Goal: Task Accomplishment & Management: Use online tool/utility

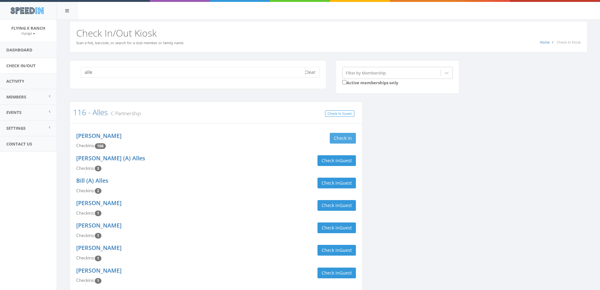
type input "alle"
click at [336, 139] on button "Check in" at bounding box center [343, 138] width 26 height 11
click at [315, 75] on button "Clear" at bounding box center [310, 72] width 19 height 11
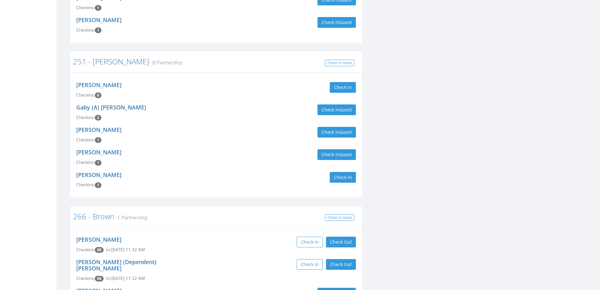
scroll to position [562, 0]
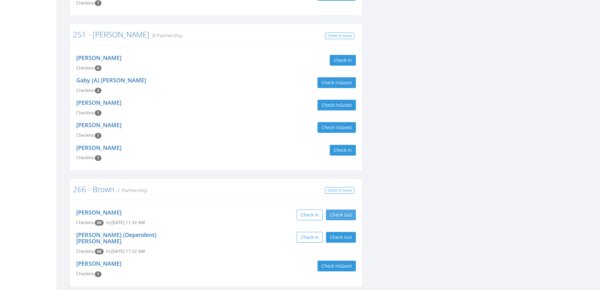
type input "brown"
click at [339, 209] on button "Check Out" at bounding box center [341, 214] width 30 height 11
drag, startPoint x: 338, startPoint y: 220, endPoint x: 262, endPoint y: 188, distance: 82.6
click at [338, 232] on button "Check Out" at bounding box center [341, 237] width 30 height 11
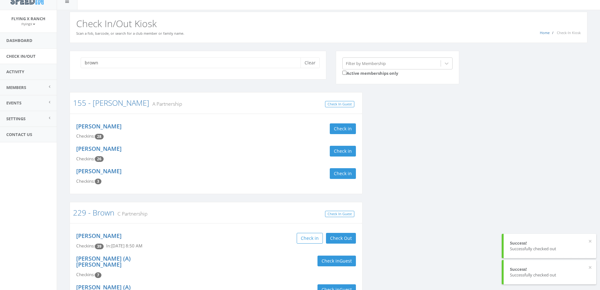
scroll to position [0, 0]
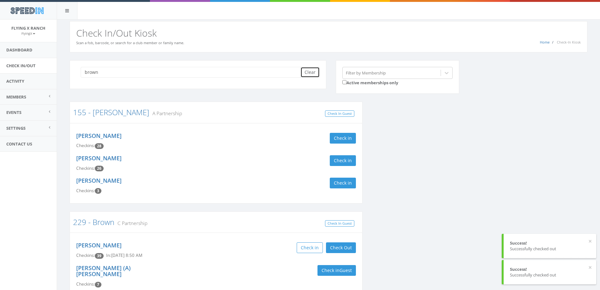
click at [308, 73] on button "Clear" at bounding box center [310, 72] width 19 height 11
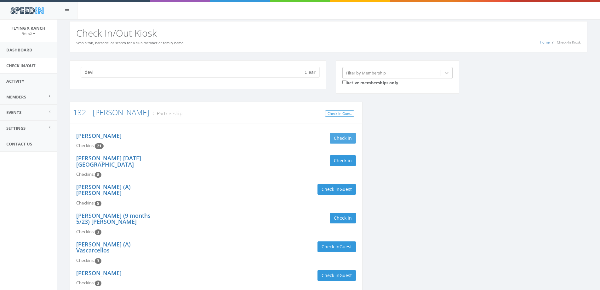
type input "devi"
click at [349, 133] on button "Check in" at bounding box center [343, 138] width 26 height 11
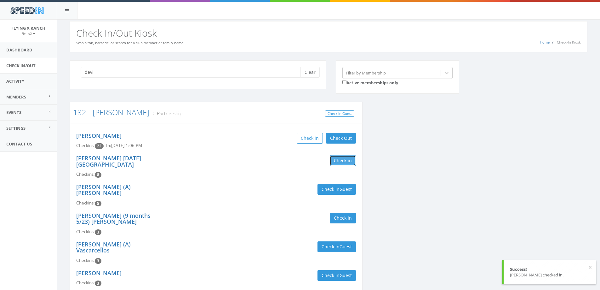
click at [348, 160] on button "Check in" at bounding box center [343, 160] width 26 height 11
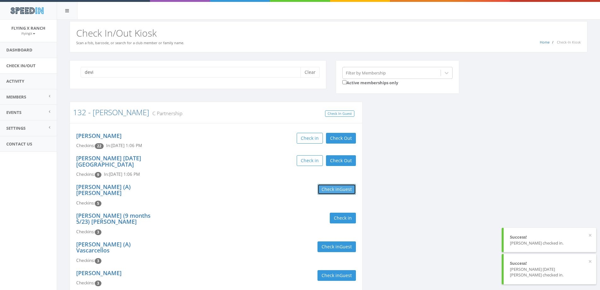
click at [329, 184] on button "Check in Guest" at bounding box center [337, 189] width 38 height 11
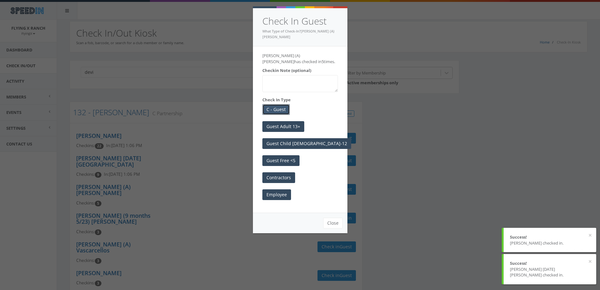
click at [275, 104] on button "C - Guest" at bounding box center [275, 109] width 27 height 11
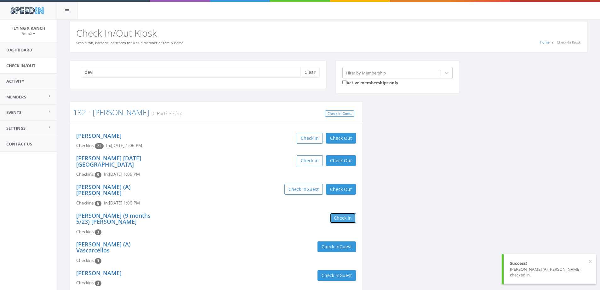
click at [335, 212] on button "Check in" at bounding box center [343, 217] width 26 height 11
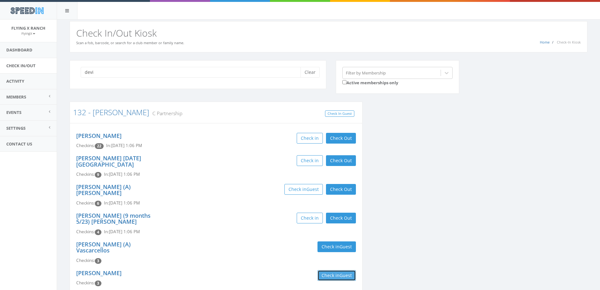
click at [335, 270] on button "Check in Guest" at bounding box center [337, 275] width 38 height 11
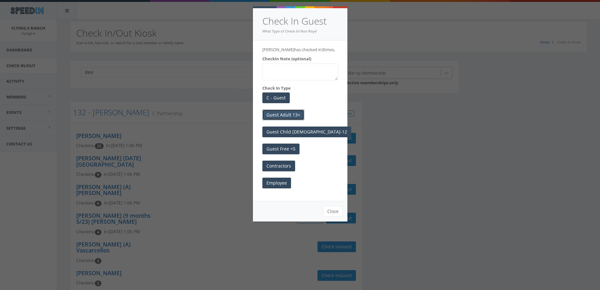
click at [288, 115] on button "Guest Adult 13+" at bounding box center [283, 114] width 42 height 11
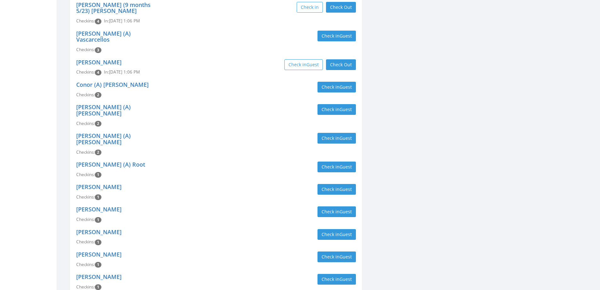
scroll to position [221, 0]
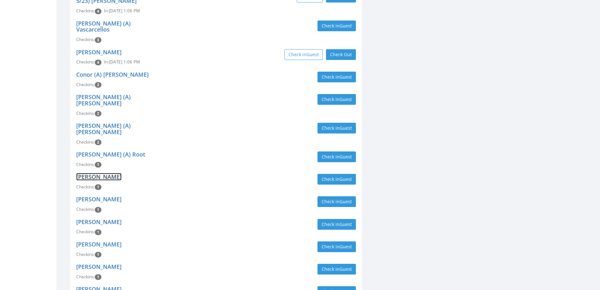
click at [83, 173] on link "Sandra Boyd" at bounding box center [98, 177] width 45 height 8
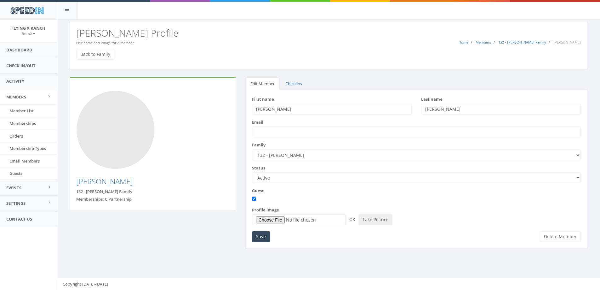
click at [261, 108] on input "[PERSON_NAME]" at bounding box center [332, 109] width 160 height 11
type input "Xendra"
click at [261, 238] on input "Save" at bounding box center [261, 236] width 18 height 11
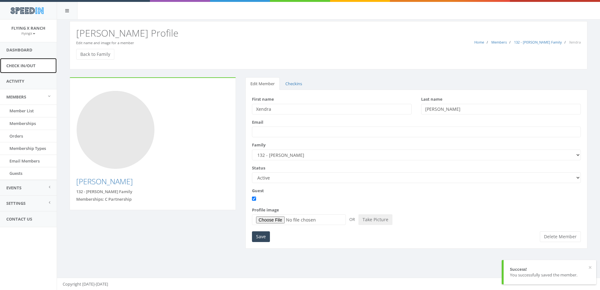
click at [28, 67] on link "Check In/Out" at bounding box center [28, 65] width 57 height 15
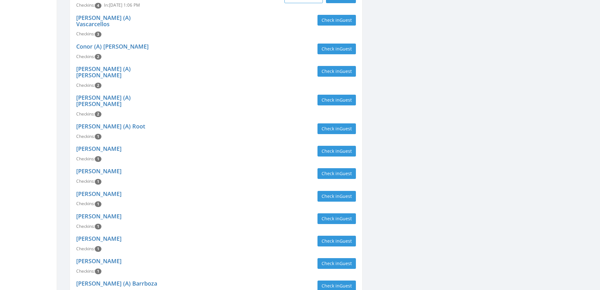
scroll to position [252, 0]
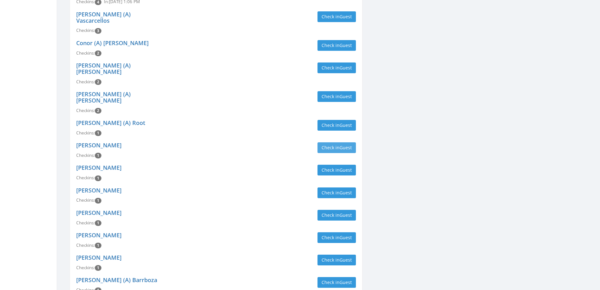
type input "devit"
click at [346, 144] on span "Guest" at bounding box center [346, 147] width 12 height 6
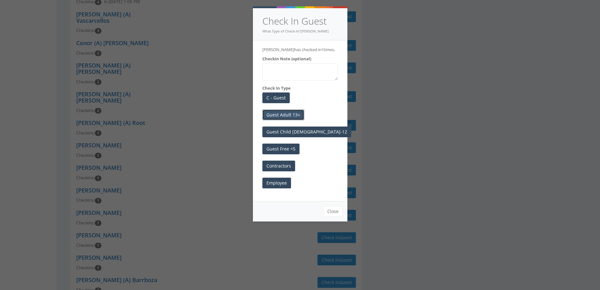
click at [286, 114] on button "Guest Adult 13+" at bounding box center [283, 114] width 42 height 11
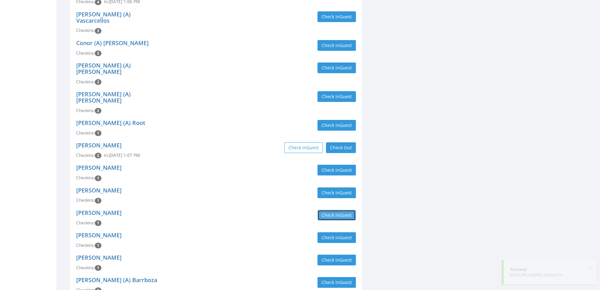
click at [330, 209] on button "Check in Guest" at bounding box center [337, 214] width 38 height 11
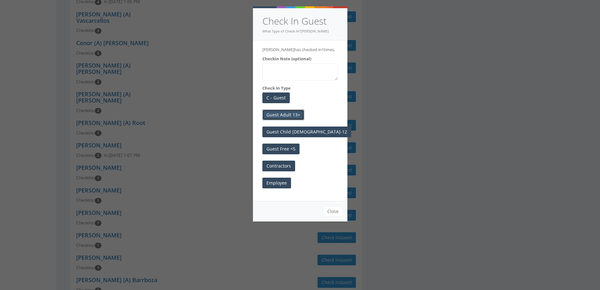
click at [291, 118] on button "Guest Adult 13+" at bounding box center [283, 114] width 42 height 11
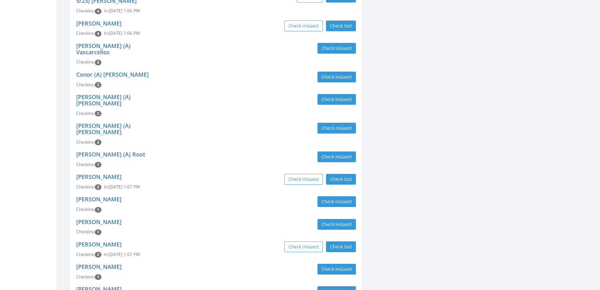
scroll to position [32, 0]
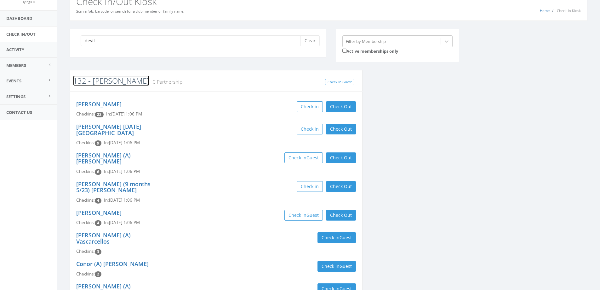
click at [103, 84] on link "132 - [PERSON_NAME]" at bounding box center [111, 80] width 76 height 10
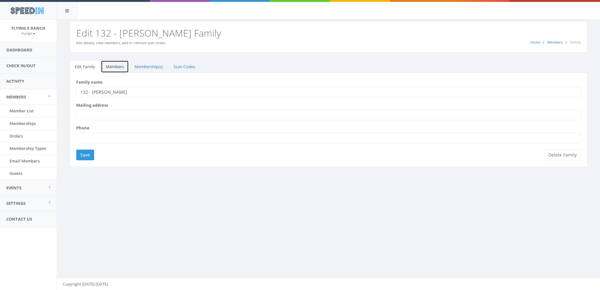
click at [117, 65] on link "Members" at bounding box center [115, 66] width 28 height 13
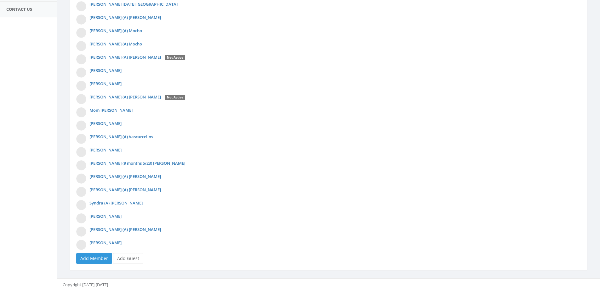
scroll to position [210, 0]
click at [135, 255] on link "Add Guest" at bounding box center [128, 257] width 30 height 11
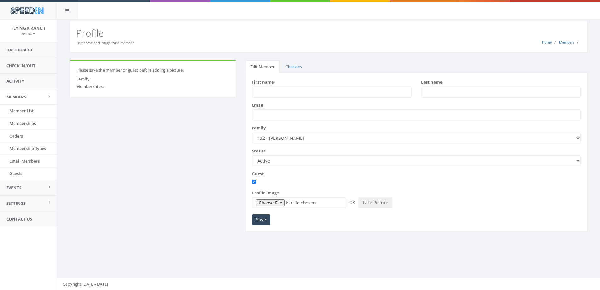
click at [267, 91] on input "First name" at bounding box center [332, 92] width 160 height 11
type input "[PERSON_NAME] 3 in [DATE]"
click at [428, 92] on input "Last name" at bounding box center [501, 92] width 160 height 11
type input "Kregstein"
click at [261, 218] on input "Save" at bounding box center [261, 219] width 18 height 11
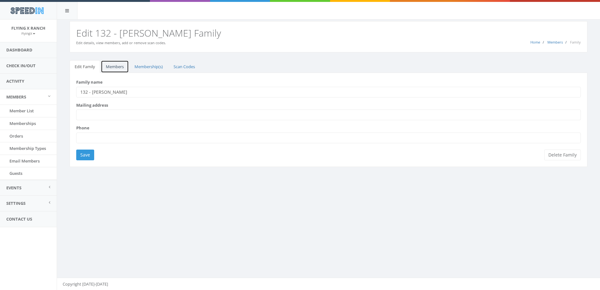
click at [109, 69] on link "Members" at bounding box center [115, 66] width 28 height 13
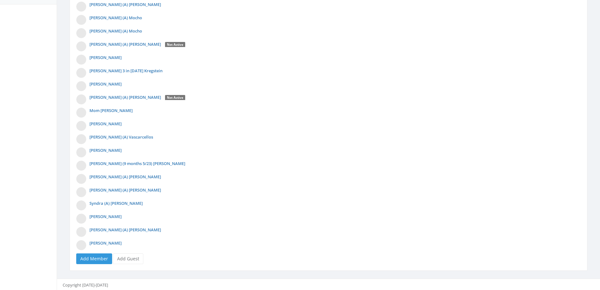
scroll to position [224, 0]
click at [136, 258] on link "Add Guest" at bounding box center [128, 257] width 30 height 11
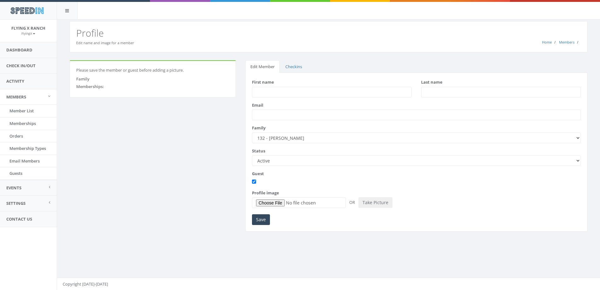
click at [267, 91] on input "First name" at bounding box center [332, 92] width 160 height 11
type input "Tyler"
type input "Westcott"
click at [261, 223] on input "Save" at bounding box center [261, 219] width 18 height 11
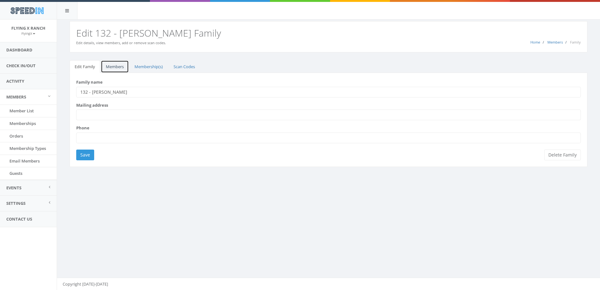
click at [108, 66] on link "Members" at bounding box center [115, 66] width 28 height 13
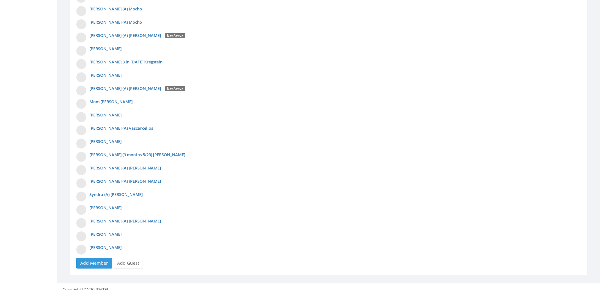
scroll to position [237, 0]
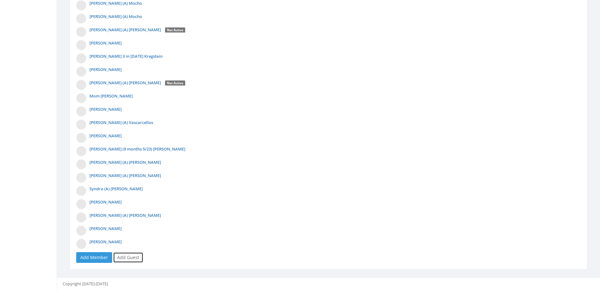
click at [122, 256] on link "Add Guest" at bounding box center [128, 257] width 30 height 11
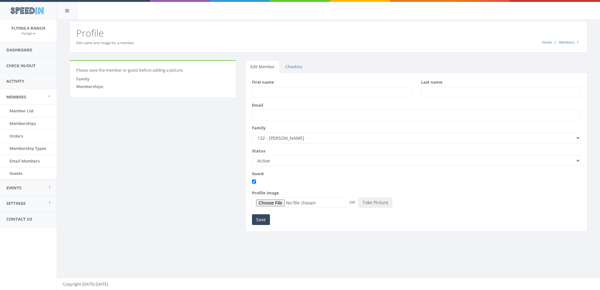
click at [262, 93] on input "First name" at bounding box center [332, 92] width 160 height 11
type input "Melissa"
type input "[PERSON_NAME]"
click at [266, 218] on input "Save" at bounding box center [261, 219] width 18 height 11
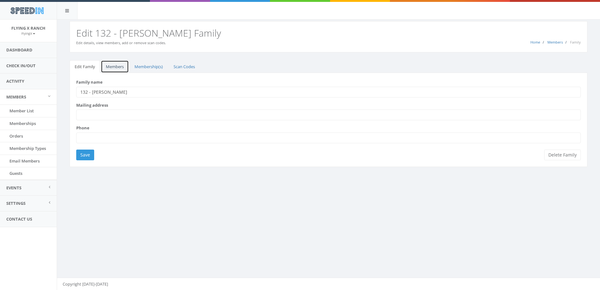
click at [120, 65] on link "Members" at bounding box center [115, 66] width 28 height 13
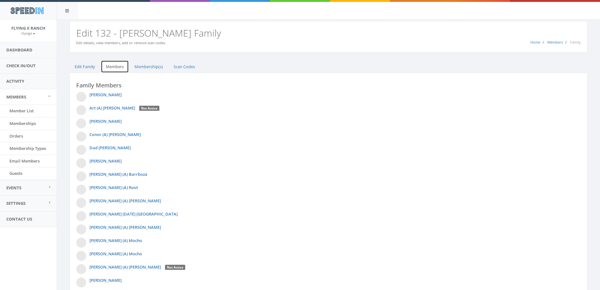
scroll to position [250, 0]
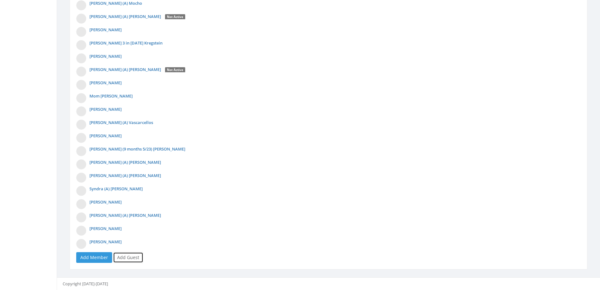
click at [123, 256] on link "Add Guest" at bounding box center [128, 257] width 30 height 11
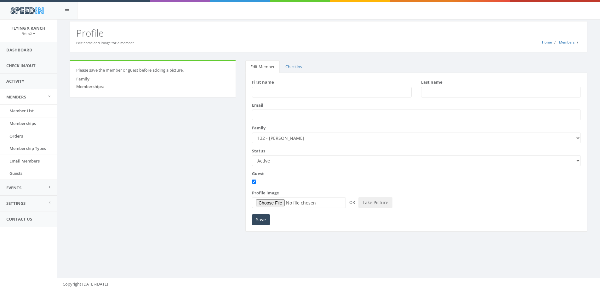
click at [264, 92] on input "First name" at bounding box center [332, 92] width 160 height 11
type input "Brooklyn"
click at [446, 91] on input "Last name" at bounding box center [501, 92] width 160 height 11
type input "[PERSON_NAME]"
click at [256, 217] on input "Save" at bounding box center [261, 219] width 18 height 11
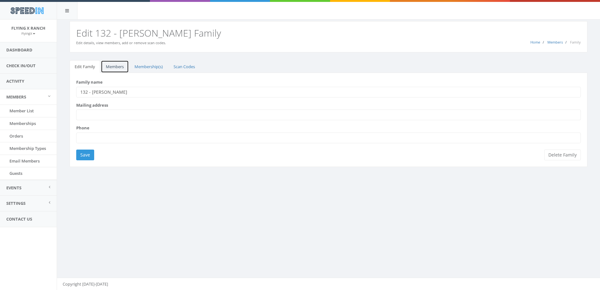
click at [108, 70] on link "Members" at bounding box center [115, 66] width 28 height 13
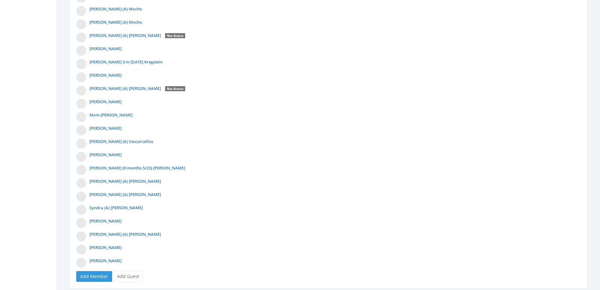
scroll to position [263, 0]
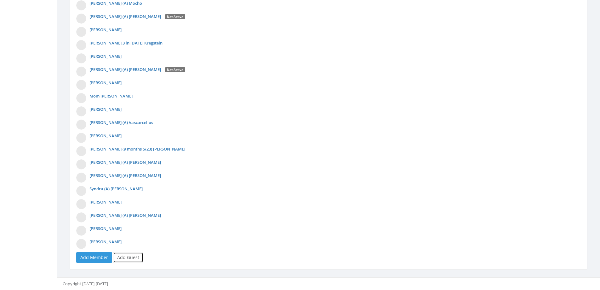
click at [125, 261] on link "Add Guest" at bounding box center [128, 257] width 30 height 11
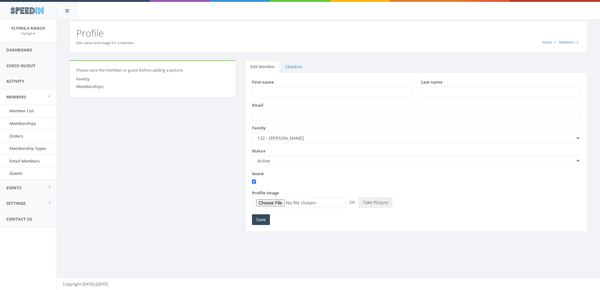
click at [278, 91] on input "First name" at bounding box center [332, 92] width 160 height 11
type input "[PERSON_NAME]"
click at [257, 219] on input "Save" at bounding box center [261, 219] width 18 height 11
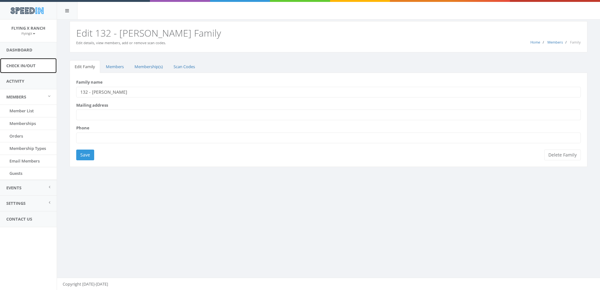
click at [22, 64] on link "Check In/Out" at bounding box center [28, 65] width 57 height 15
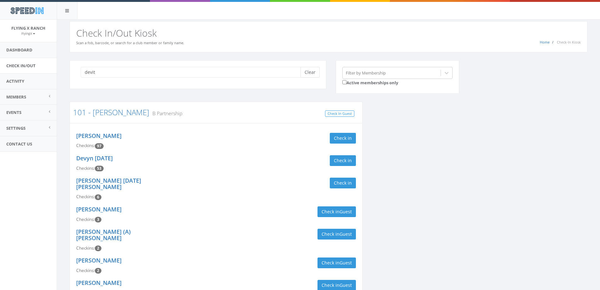
type input "devit"
click at [312, 68] on button "Clear" at bounding box center [310, 72] width 19 height 11
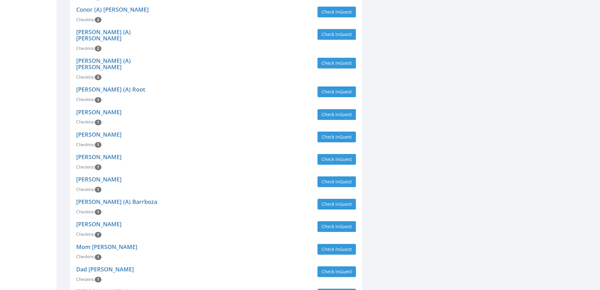
scroll to position [347, 0]
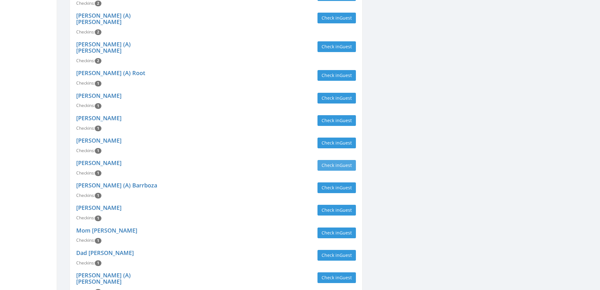
type input "devito"
click at [318, 160] on button "Check in Guest" at bounding box center [337, 165] width 38 height 11
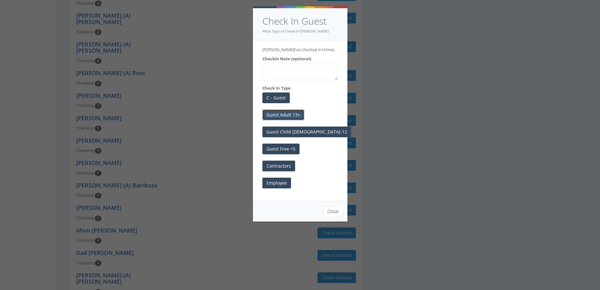
click at [291, 112] on button "Guest Adult 13+" at bounding box center [283, 114] width 42 height 11
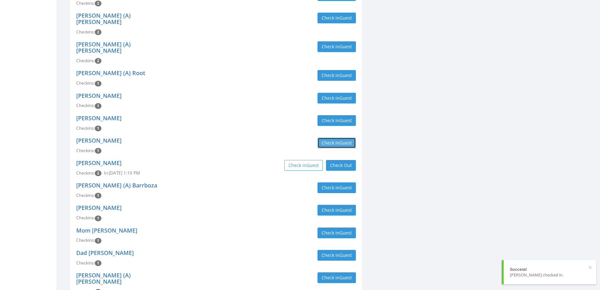
click at [336, 137] on button "Check in Guest" at bounding box center [337, 142] width 38 height 11
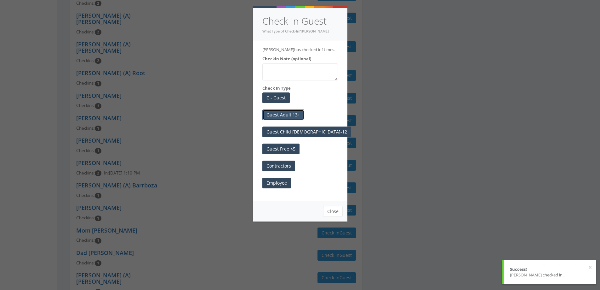
click at [300, 114] on button "Guest Adult 13+" at bounding box center [283, 114] width 42 height 11
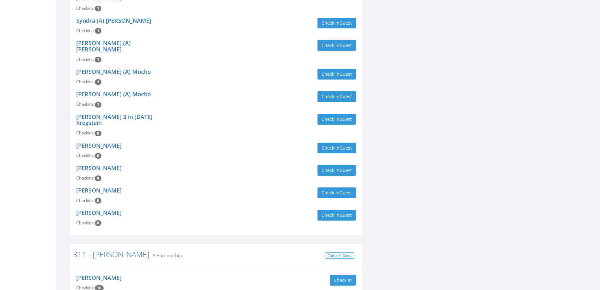
scroll to position [630, 0]
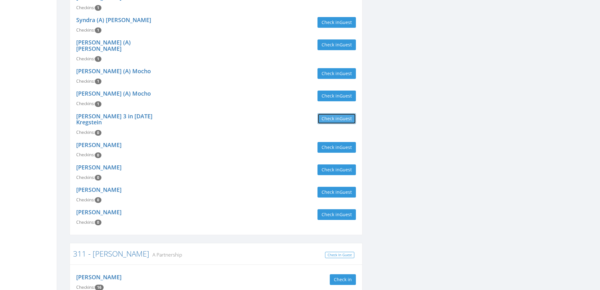
click at [324, 113] on button "Check in Guest" at bounding box center [337, 118] width 38 height 11
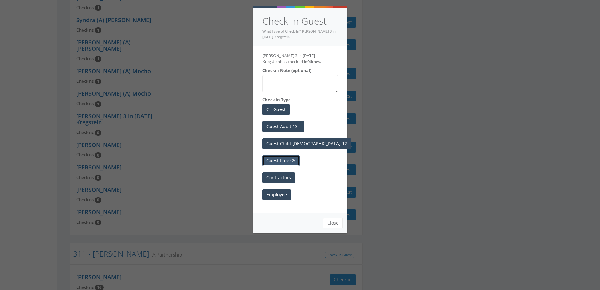
click at [275, 158] on button "Guest Free <5" at bounding box center [280, 160] width 37 height 11
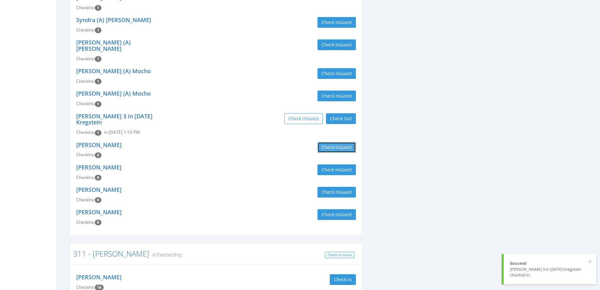
click at [334, 142] on button "Check in Guest" at bounding box center [337, 147] width 38 height 11
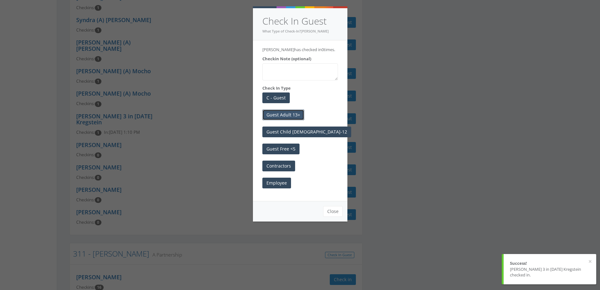
click at [293, 112] on button "Guest Adult 13+" at bounding box center [283, 114] width 42 height 11
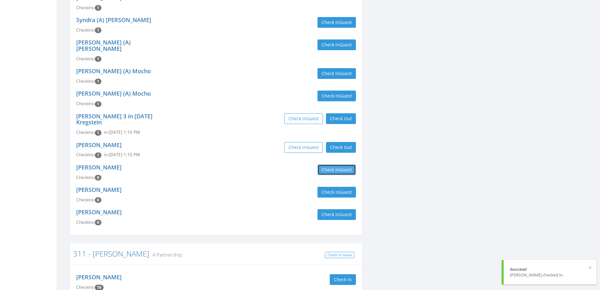
click at [331, 164] on button "Check in Guest" at bounding box center [337, 169] width 38 height 11
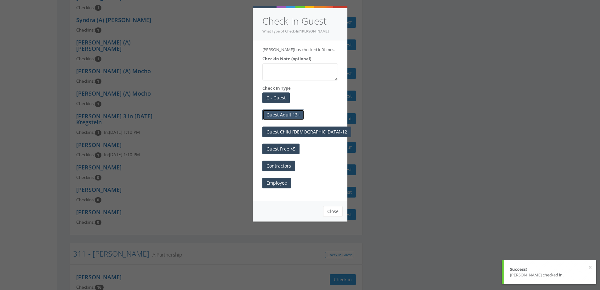
click at [290, 118] on button "Guest Adult 13+" at bounding box center [283, 114] width 42 height 11
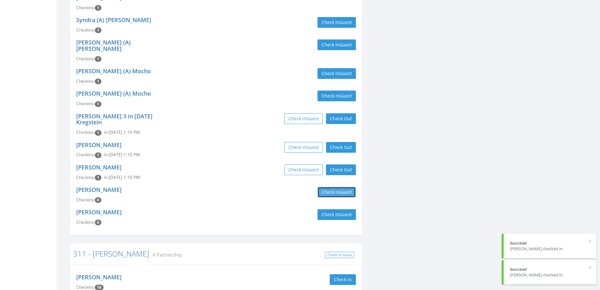
click at [333, 186] on button "Check in Guest" at bounding box center [337, 191] width 38 height 11
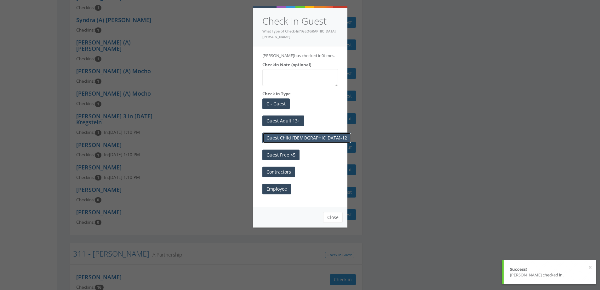
click at [298, 137] on button "Guest Child 6-12" at bounding box center [306, 137] width 89 height 11
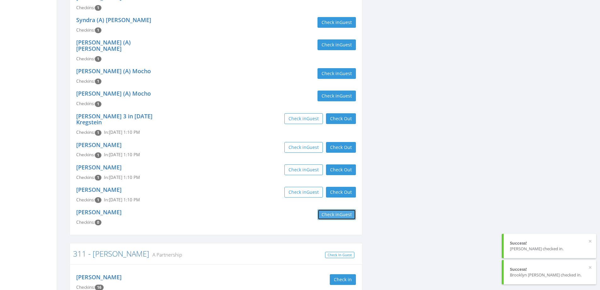
click at [328, 209] on button "Check in Guest" at bounding box center [337, 214] width 38 height 11
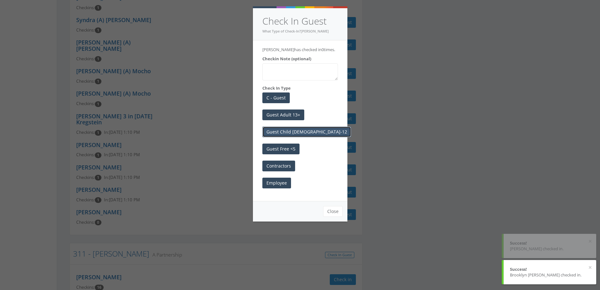
click at [291, 131] on button "Guest Child 6-12" at bounding box center [306, 131] width 89 height 11
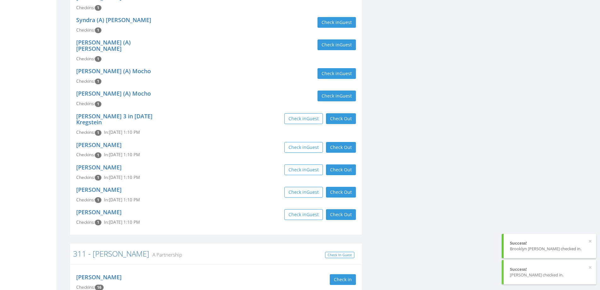
click at [244, 186] on div "Check in Guest Check Out Check Out" at bounding box center [288, 191] width 135 height 11
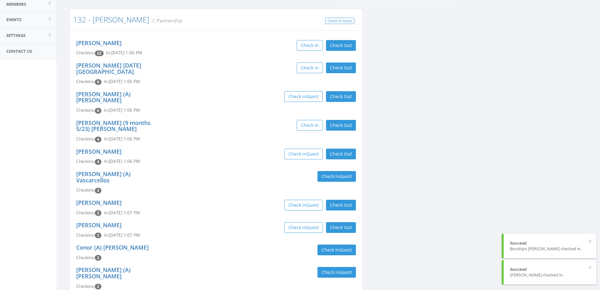
scroll to position [0, 0]
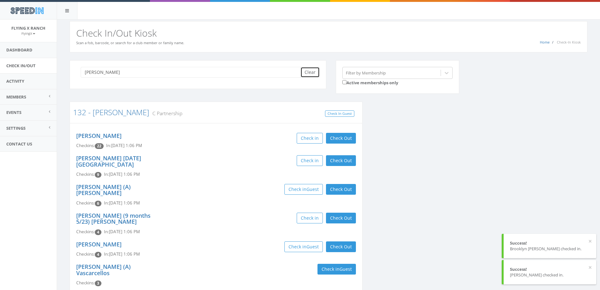
click at [318, 72] on button "Clear" at bounding box center [310, 72] width 19 height 11
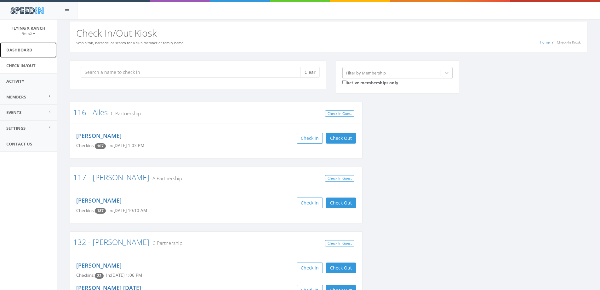
click at [21, 48] on link "Dashboard" at bounding box center [28, 49] width 57 height 15
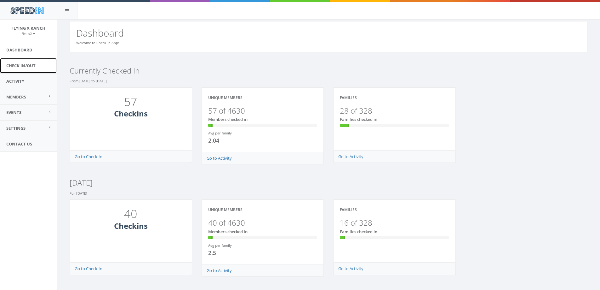
click at [25, 65] on link "Check In/Out" at bounding box center [28, 65] width 57 height 15
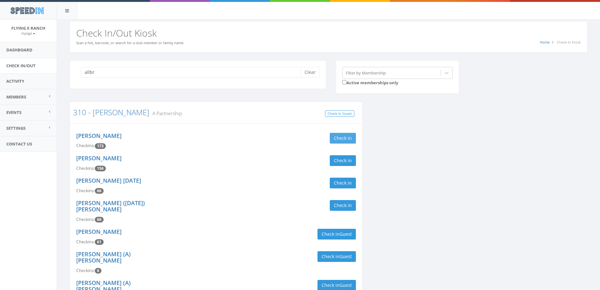
type input "allbr"
click at [338, 138] on button "Check in" at bounding box center [343, 138] width 26 height 11
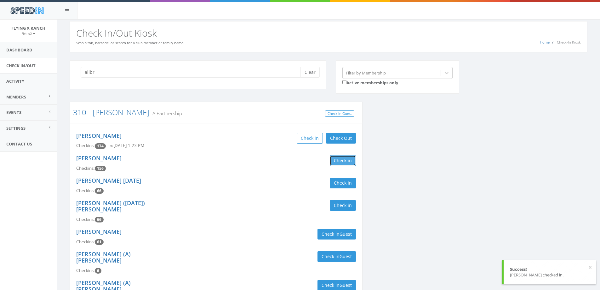
click at [348, 161] on button "Check in" at bounding box center [343, 160] width 26 height 11
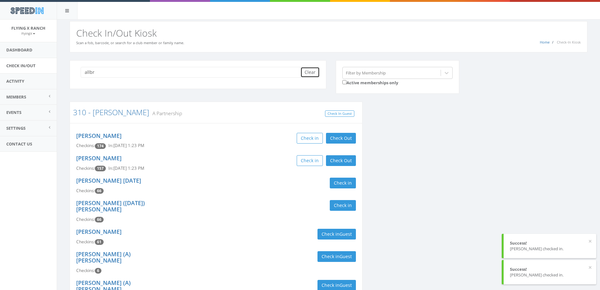
click at [311, 72] on button "Clear" at bounding box center [310, 72] width 19 height 11
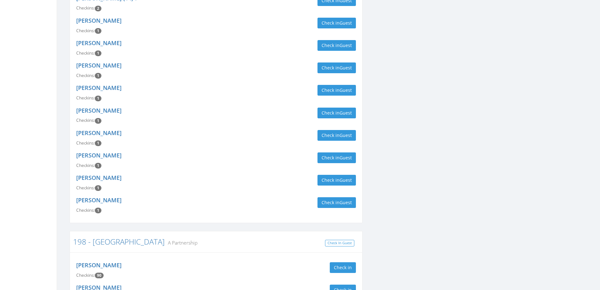
scroll to position [473, 0]
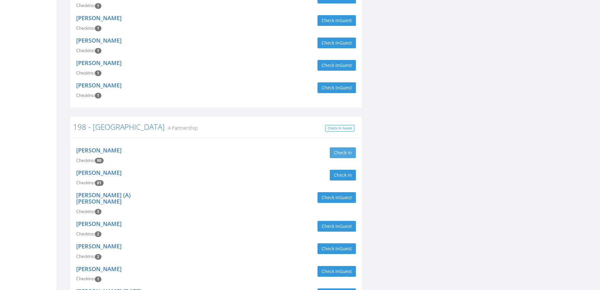
type input "needha"
click at [350, 147] on button "Check in" at bounding box center [343, 152] width 26 height 11
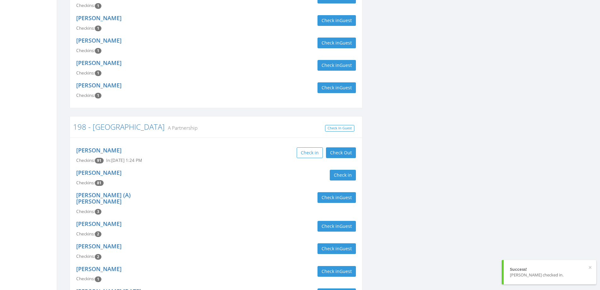
click at [209, 144] on div "[PERSON_NAME] Checkins: 91 In: [DATE] 1:24 PM Check in Check Out Check Out" at bounding box center [216, 155] width 289 height 22
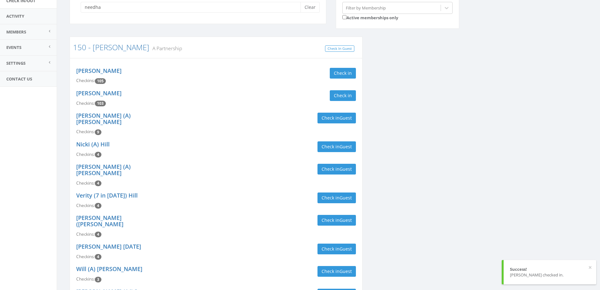
scroll to position [0, 0]
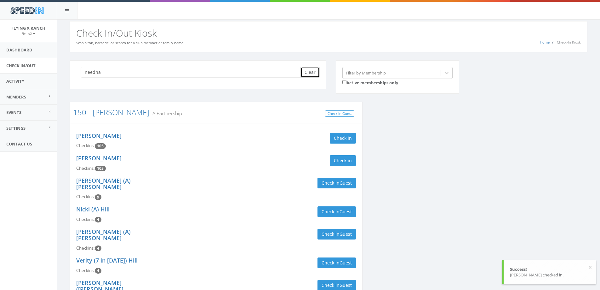
click at [308, 70] on button "Clear" at bounding box center [310, 72] width 19 height 11
